Goal: Transaction & Acquisition: Purchase product/service

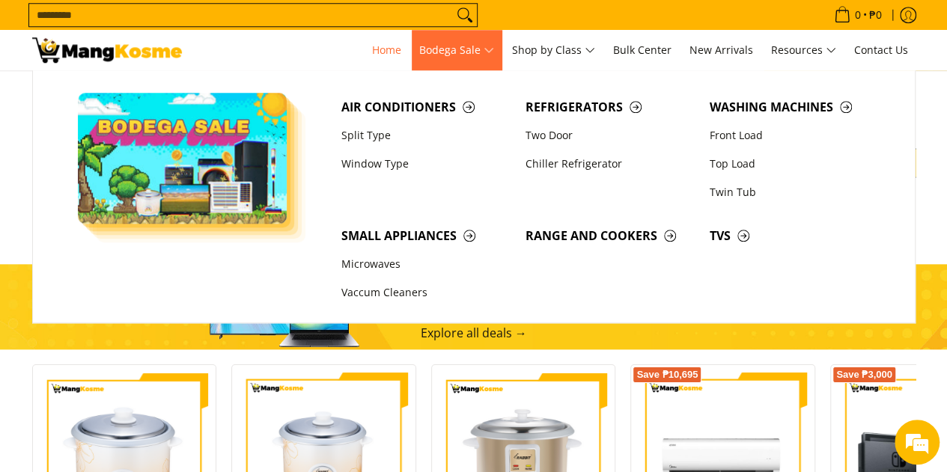
scroll to position [0, 595]
click at [465, 56] on span "Bodega Sale" at bounding box center [456, 50] width 75 height 19
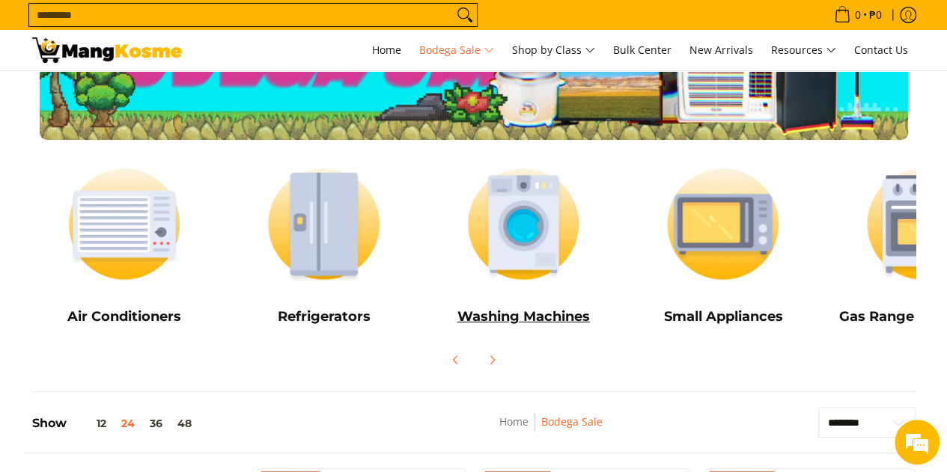
scroll to position [150, 0]
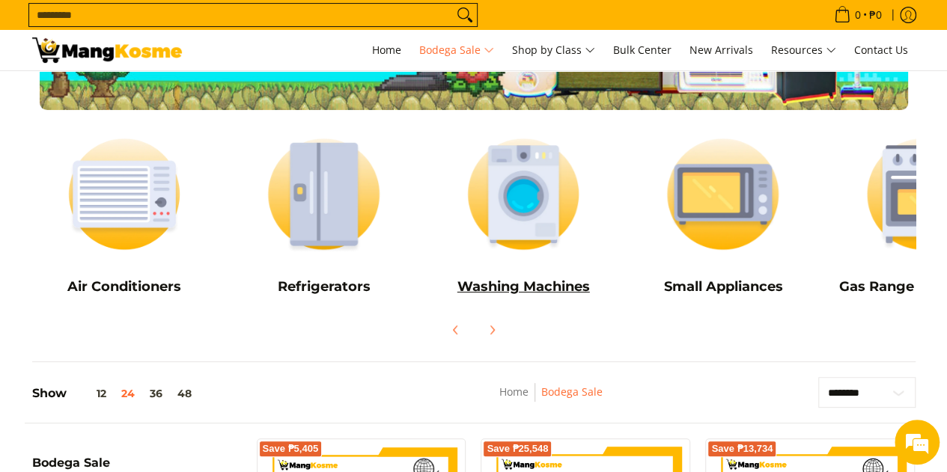
click at [509, 291] on h5 "Washing Machines" at bounding box center [523, 287] width 185 height 17
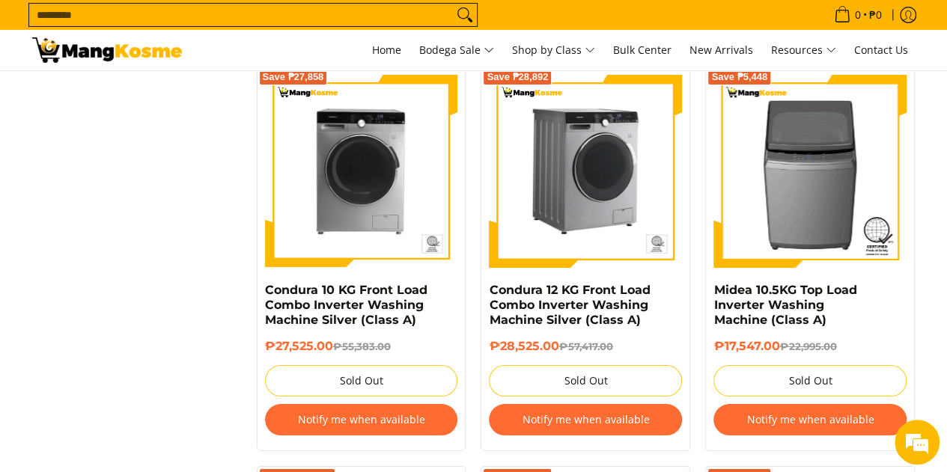
scroll to position [2621, 0]
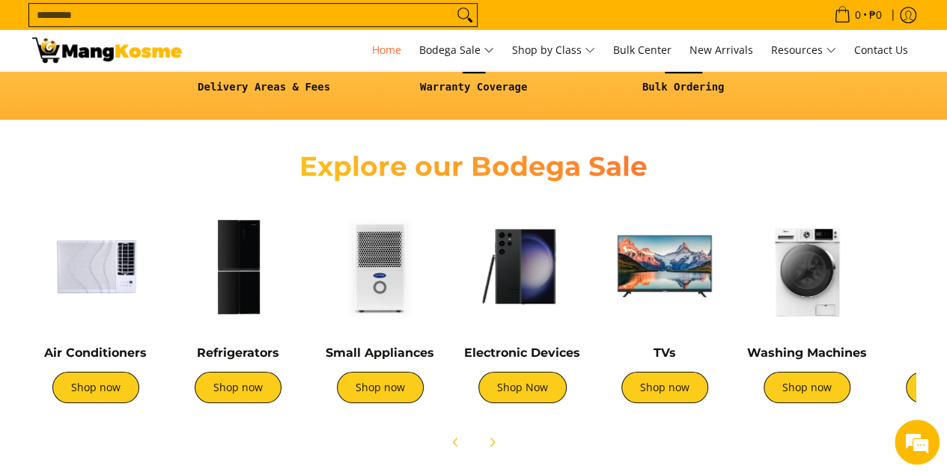
click at [795, 404] on div "Washing Machines Shop now" at bounding box center [807, 382] width 127 height 73
click at [827, 383] on link "Shop now" at bounding box center [807, 387] width 87 height 31
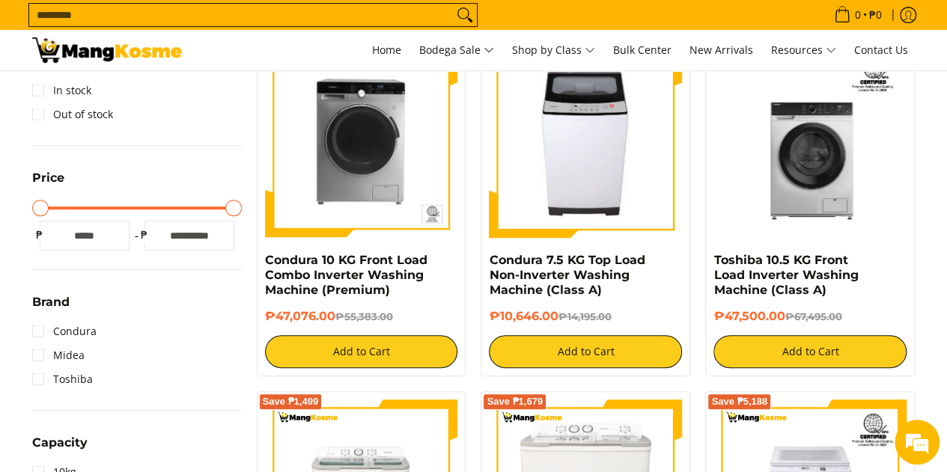
scroll to position [225, 0]
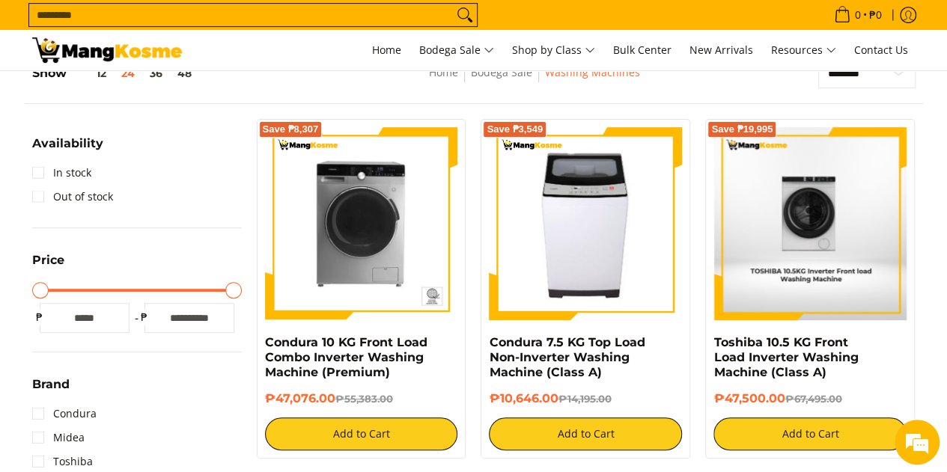
click at [834, 257] on img at bounding box center [810, 223] width 192 height 193
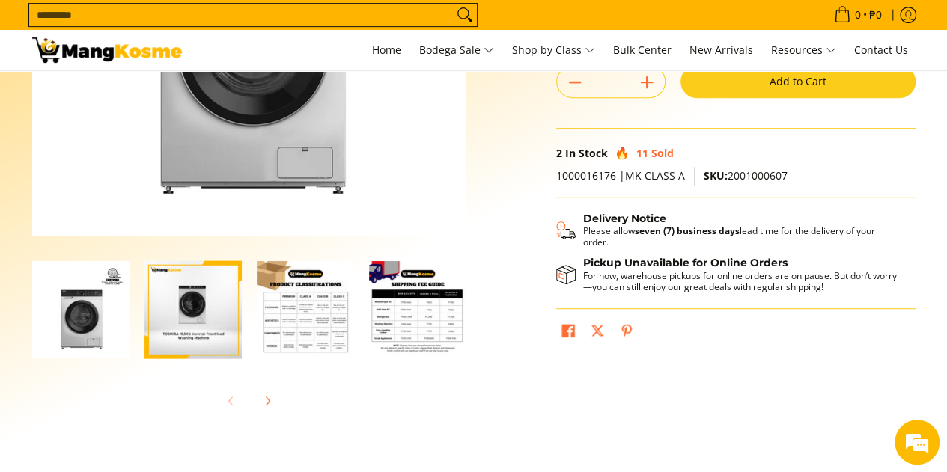
click at [344, 333] on img "Toshiba 10.5 KG Front Load Inverter Washing Machine (Class A)-3" at bounding box center [305, 309] width 97 height 97
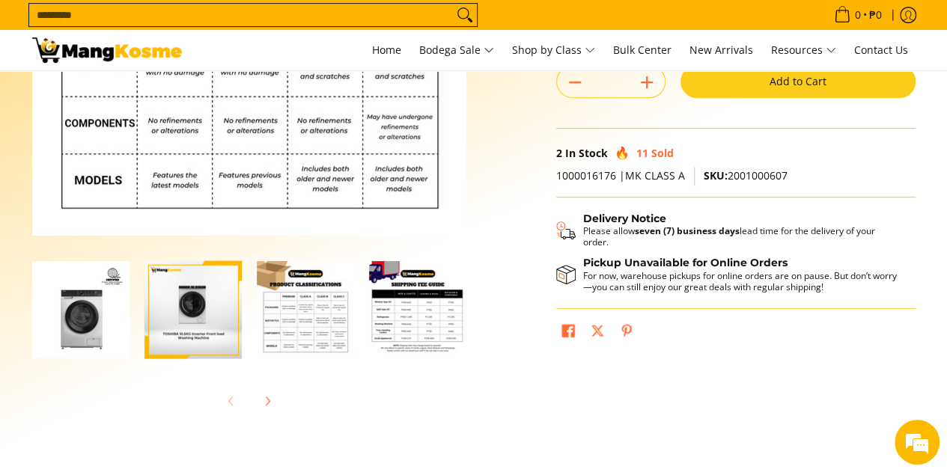
scroll to position [150, 0]
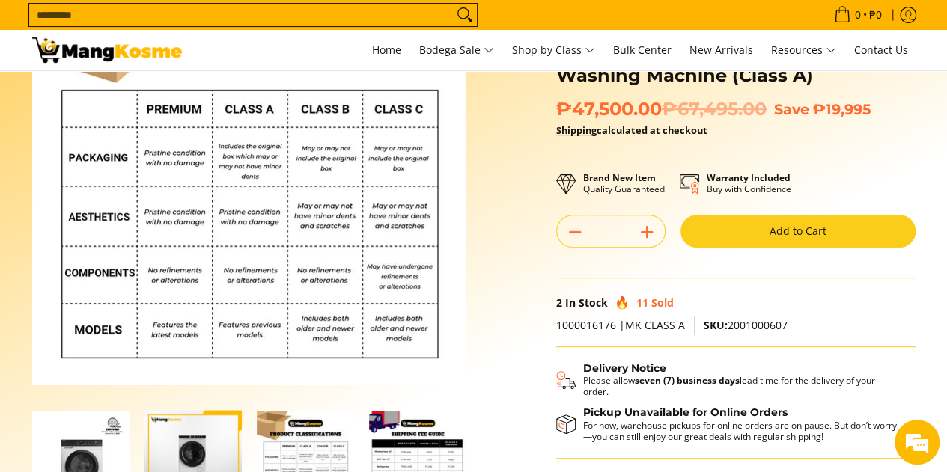
click at [409, 432] on img "Toshiba 10.5 KG Front Load Inverter Washing Machine (Class A)-4" at bounding box center [417, 459] width 97 height 97
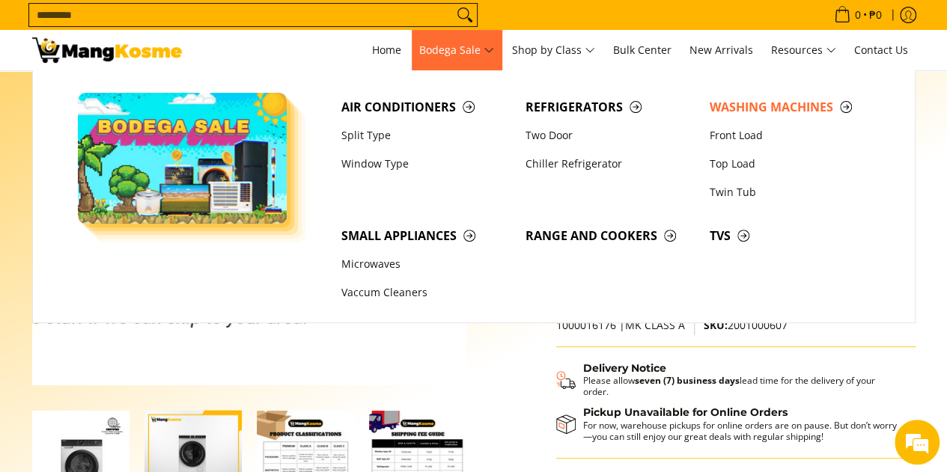
scroll to position [0, 0]
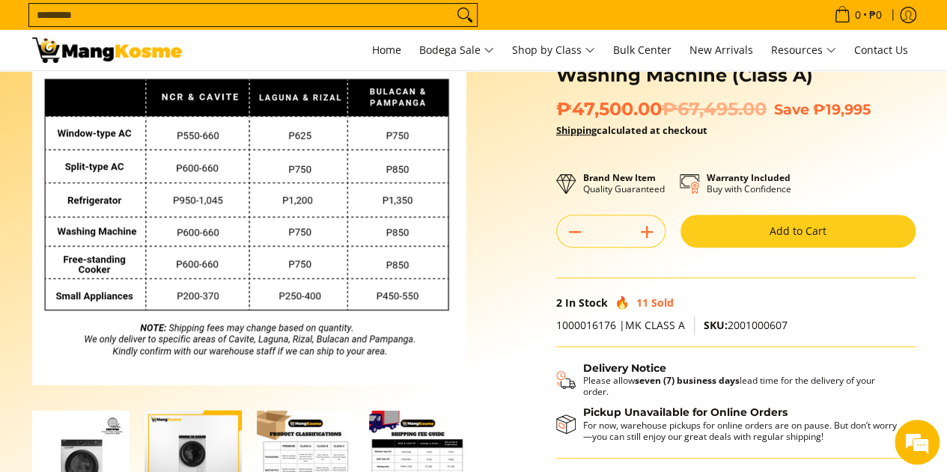
click at [294, 424] on img "Toshiba 10.5 KG Front Load Inverter Washing Machine (Class A)-3" at bounding box center [305, 459] width 97 height 97
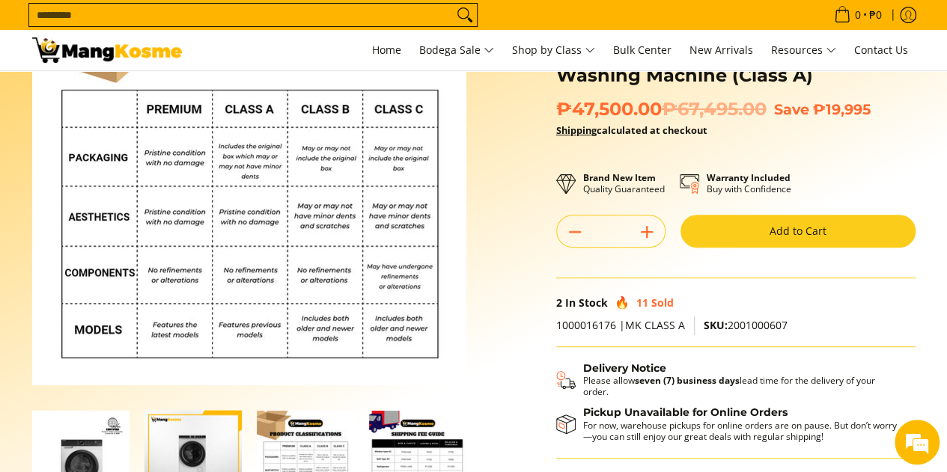
click at [183, 424] on img "toshiba-10.5-kilogram-front-load-inverter-automatic-washing-machine-front-view" at bounding box center [193, 460] width 97 height 116
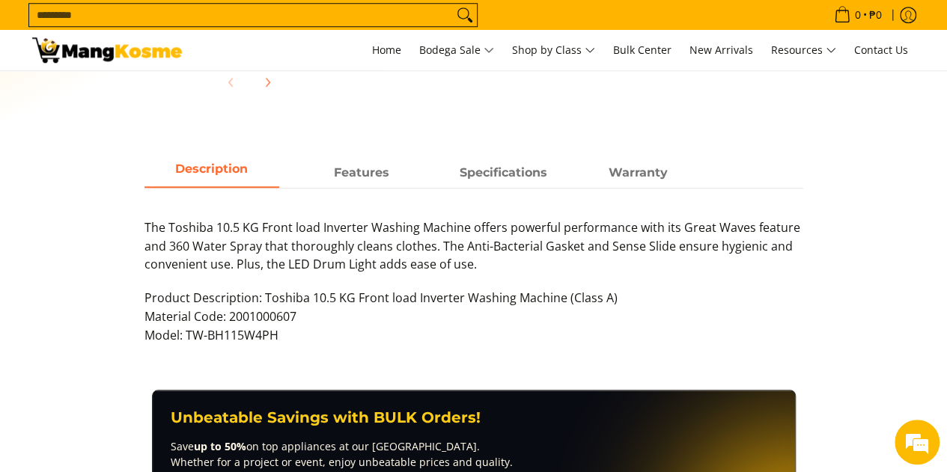
scroll to position [449, 0]
